Goal: Entertainment & Leisure: Consume media (video, audio)

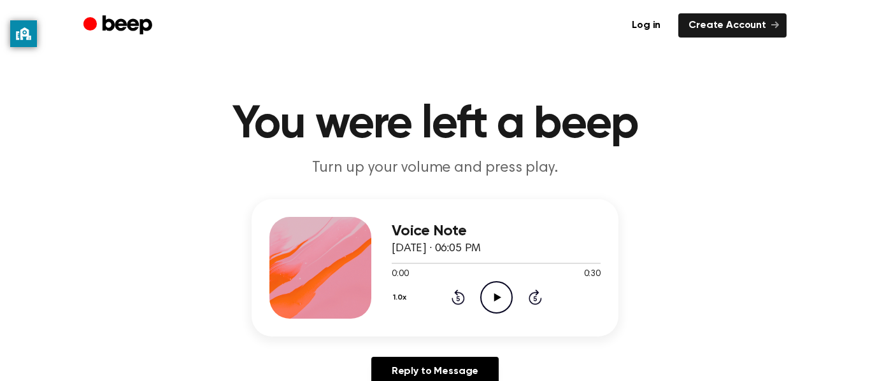
click at [482, 281] on icon "Play Audio" at bounding box center [496, 297] width 32 height 32
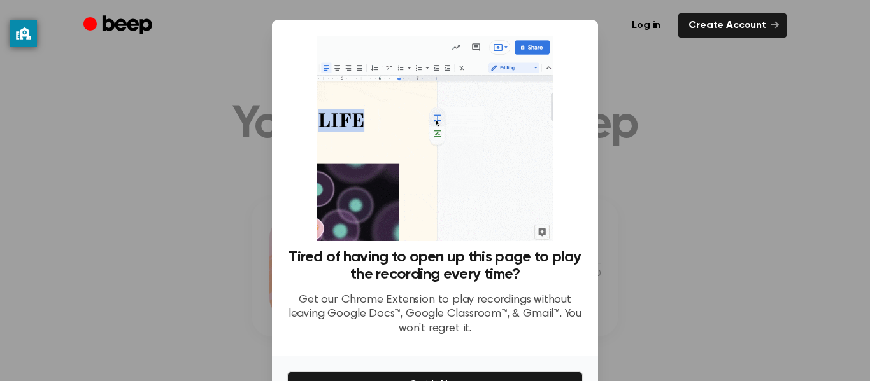
click at [800, 319] on div at bounding box center [435, 190] width 870 height 381
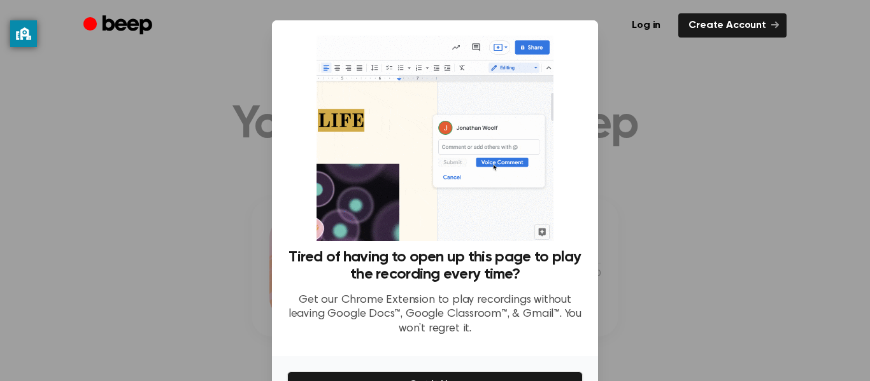
click at [738, 284] on div at bounding box center [435, 190] width 870 height 381
click at [737, 284] on div at bounding box center [435, 190] width 870 height 381
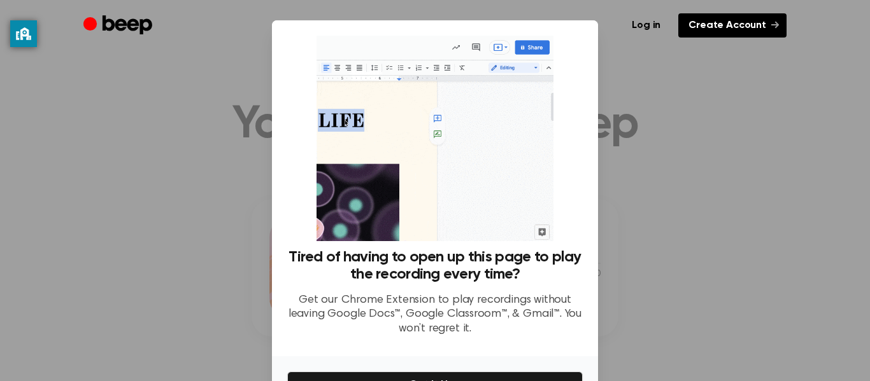
click at [768, 15] on link "Create Account" at bounding box center [732, 25] width 108 height 24
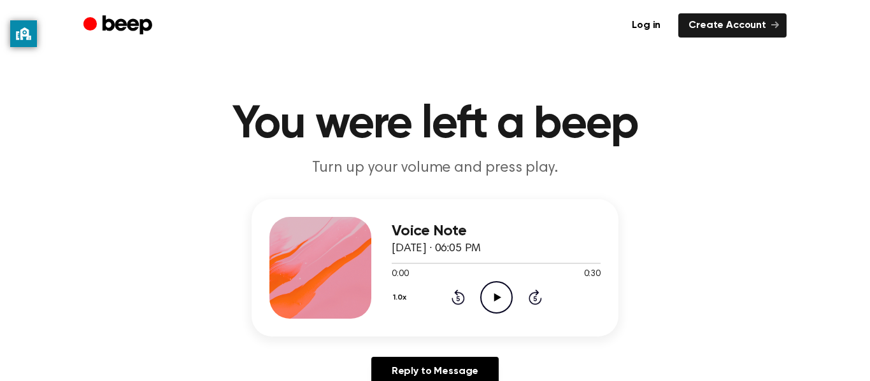
click at [496, 290] on icon "Play Audio" at bounding box center [496, 297] width 32 height 32
click at [501, 297] on icon "Play Audio" at bounding box center [496, 297] width 32 height 32
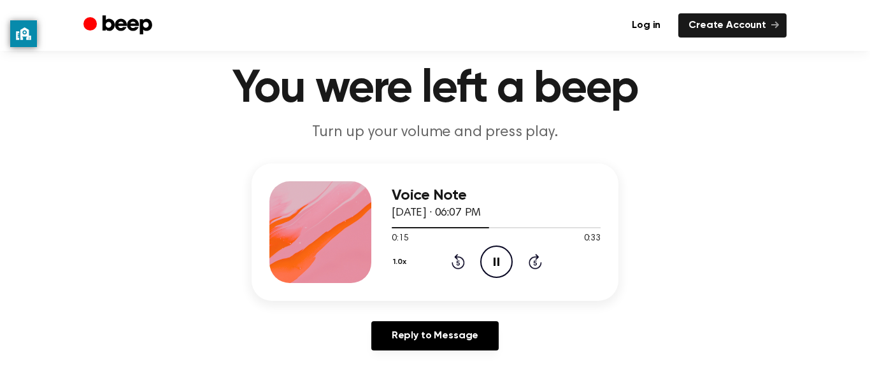
scroll to position [66, 0]
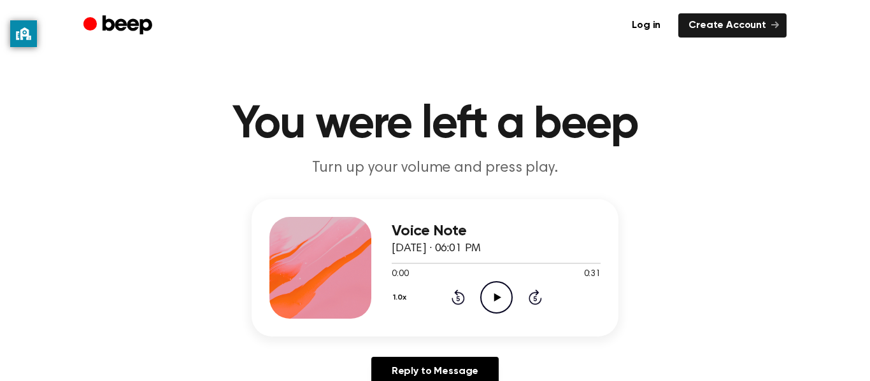
click at [509, 301] on icon "Play Audio" at bounding box center [496, 297] width 32 height 32
click at [674, 266] on div "Voice Note [DATE] · 06:01 PM 0:08 0:31 Your browser does not support the [objec…" at bounding box center [434, 297] width 839 height 197
click at [674, 267] on div "Voice Note [DATE] · 06:01 PM 0:09 0:31 Your browser does not support the [objec…" at bounding box center [434, 297] width 839 height 197
